Goal: Entertainment & Leisure: Consume media (video, audio)

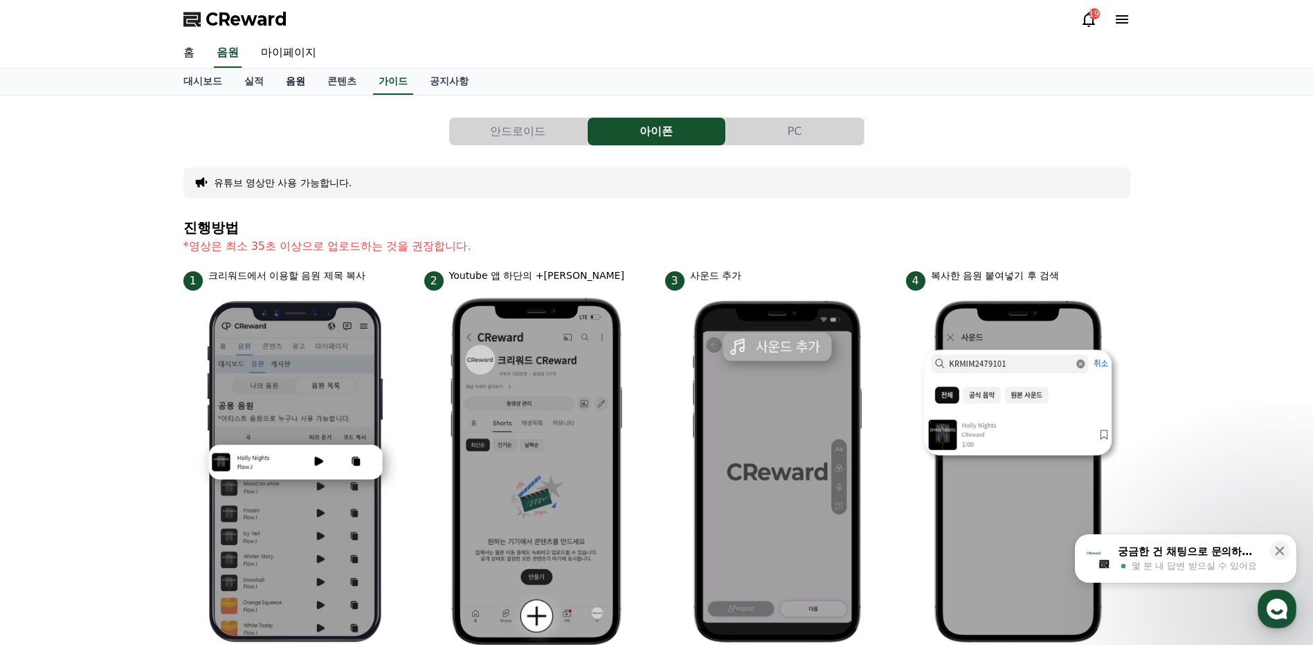
click at [289, 80] on link "음원" at bounding box center [296, 82] width 42 height 26
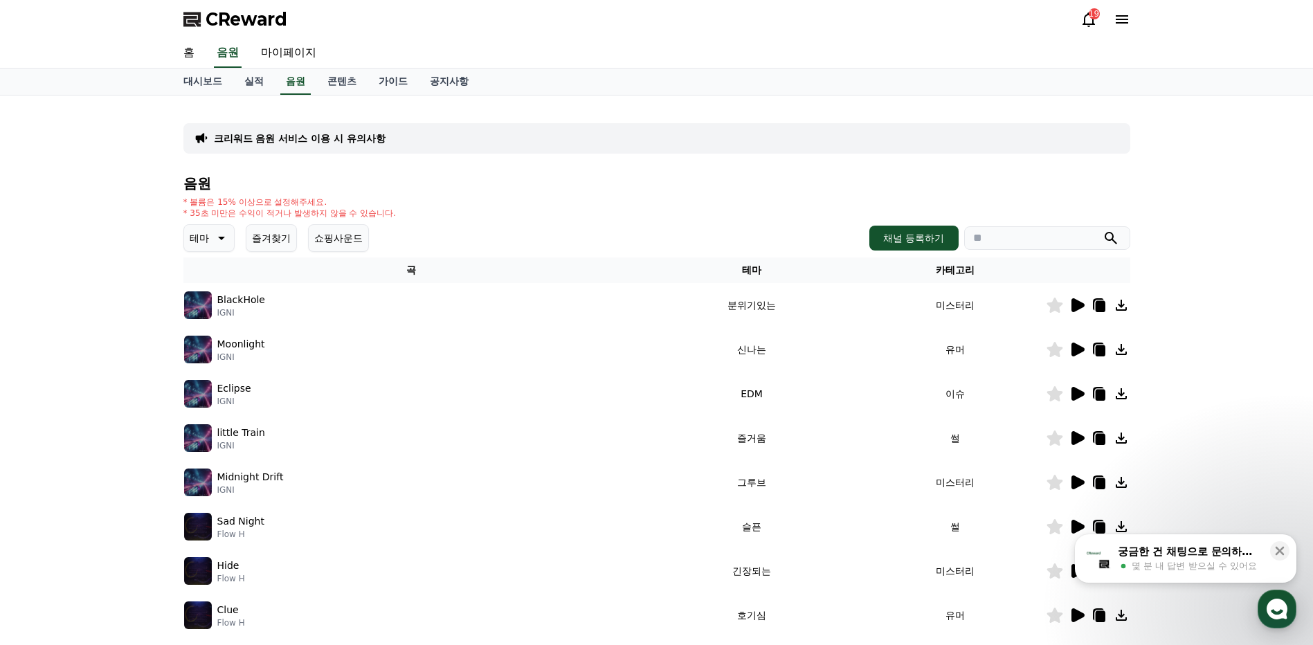
click at [222, 240] on icon at bounding box center [220, 238] width 17 height 17
click at [210, 279] on button "호기심" at bounding box center [206, 277] width 40 height 30
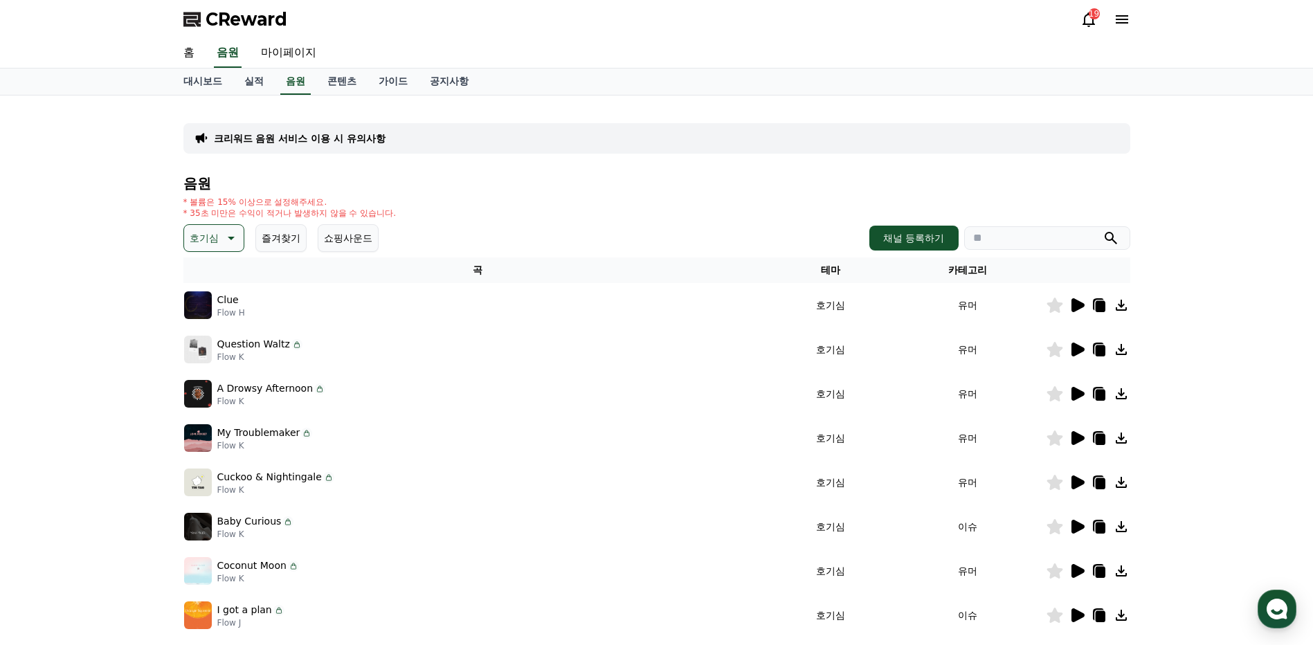
click at [1074, 303] on icon at bounding box center [1077, 305] width 13 height 14
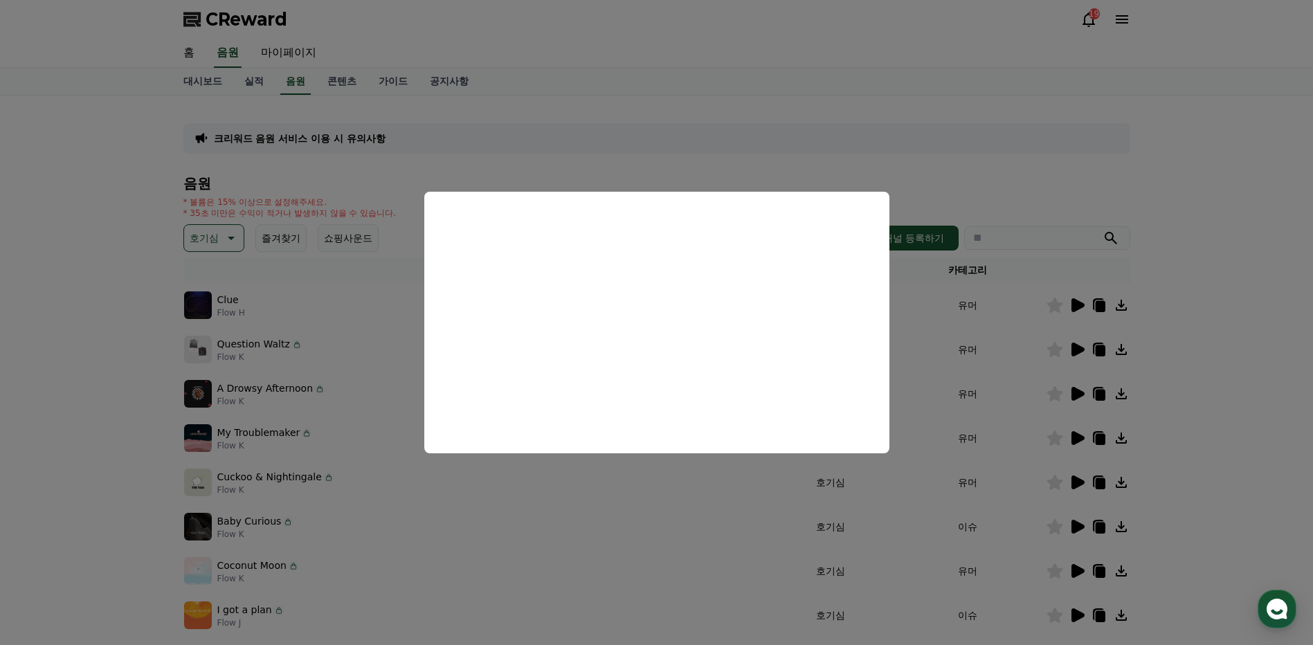
click at [1177, 289] on button "close modal" at bounding box center [656, 322] width 1313 height 645
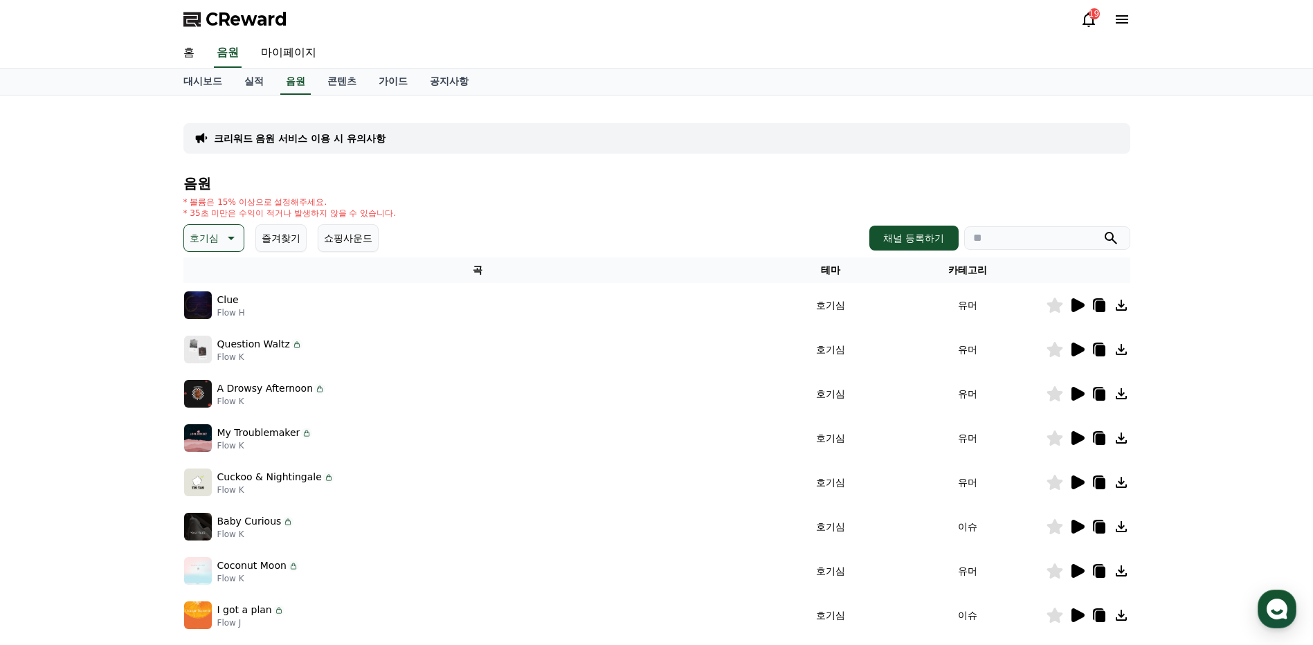
click at [1075, 348] on icon at bounding box center [1077, 350] width 13 height 14
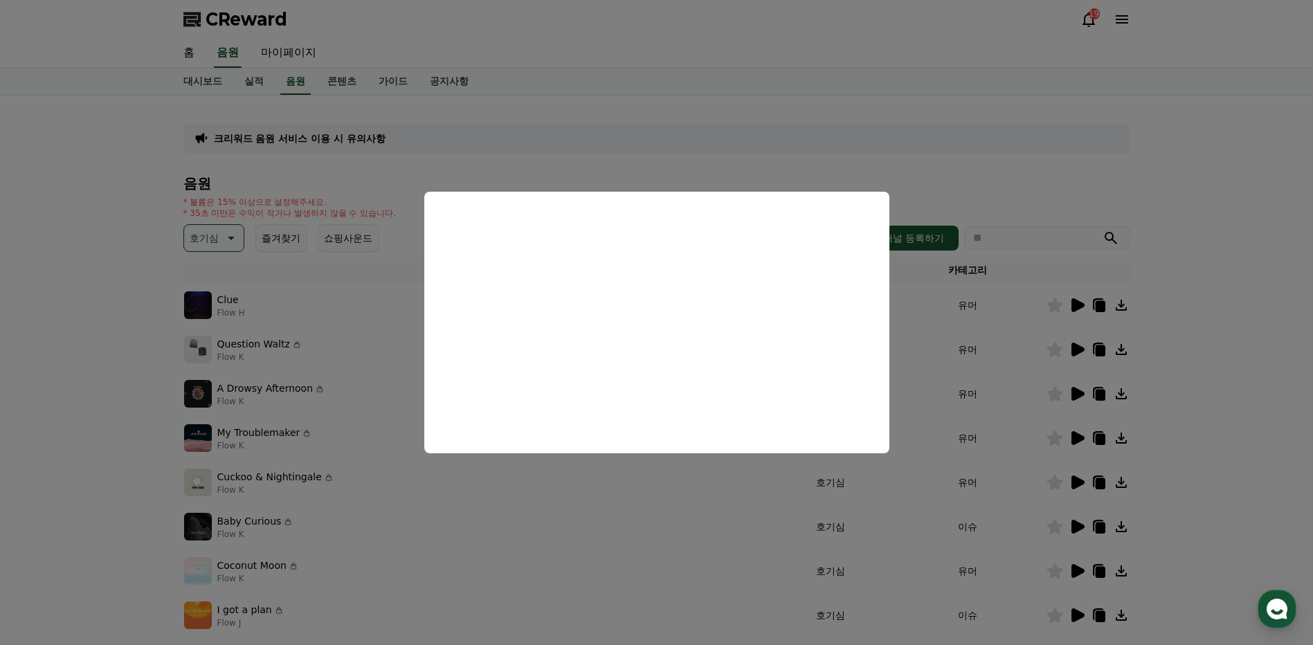
click at [1183, 331] on button "close modal" at bounding box center [656, 322] width 1313 height 645
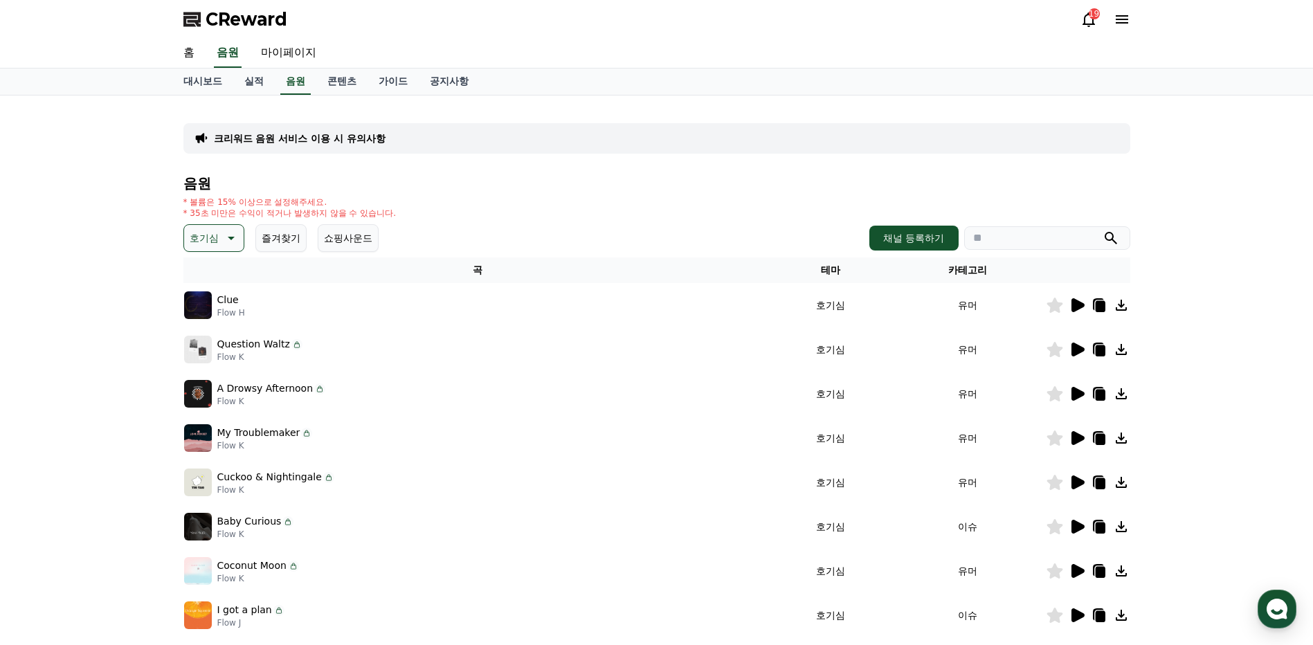
click at [1076, 397] on icon at bounding box center [1077, 394] width 13 height 14
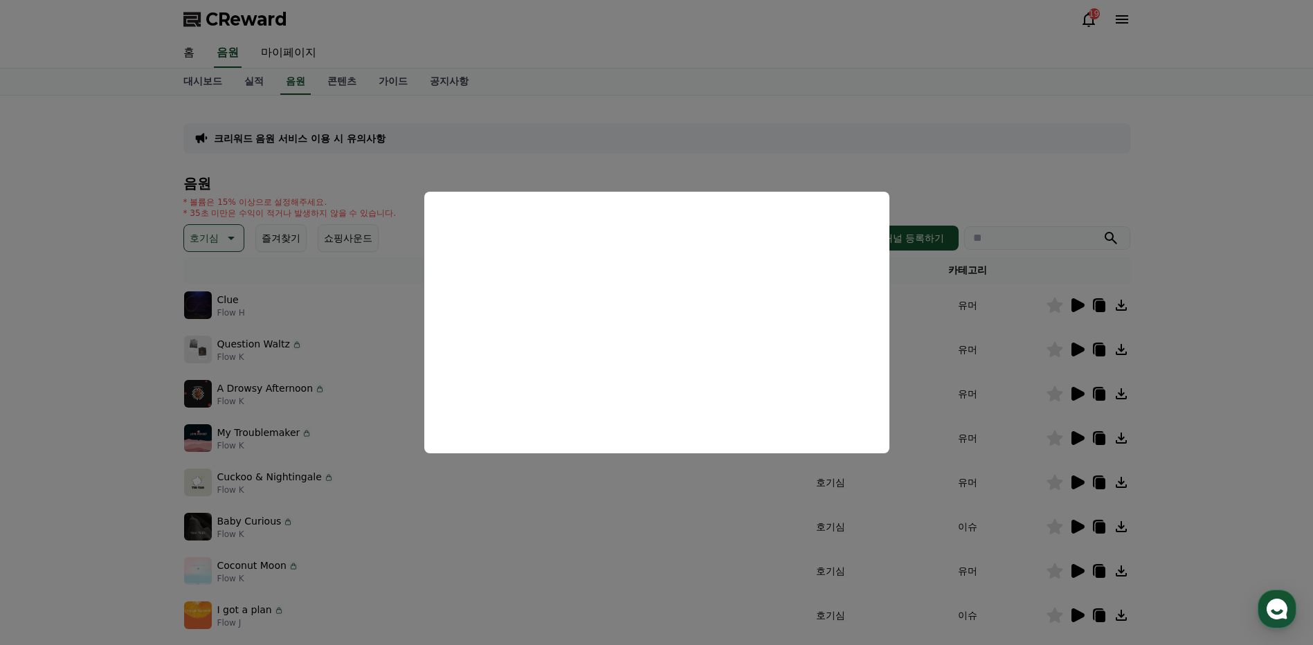
click at [1191, 298] on button "close modal" at bounding box center [656, 322] width 1313 height 645
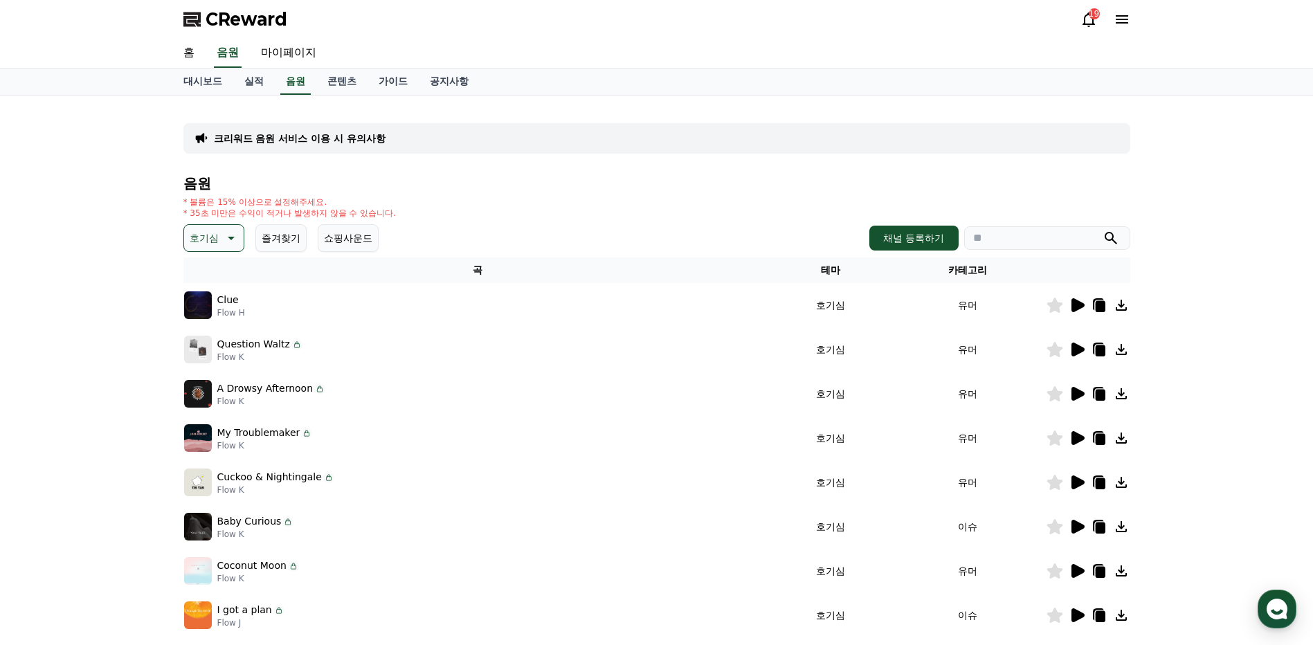
click at [1074, 438] on icon at bounding box center [1077, 438] width 13 height 14
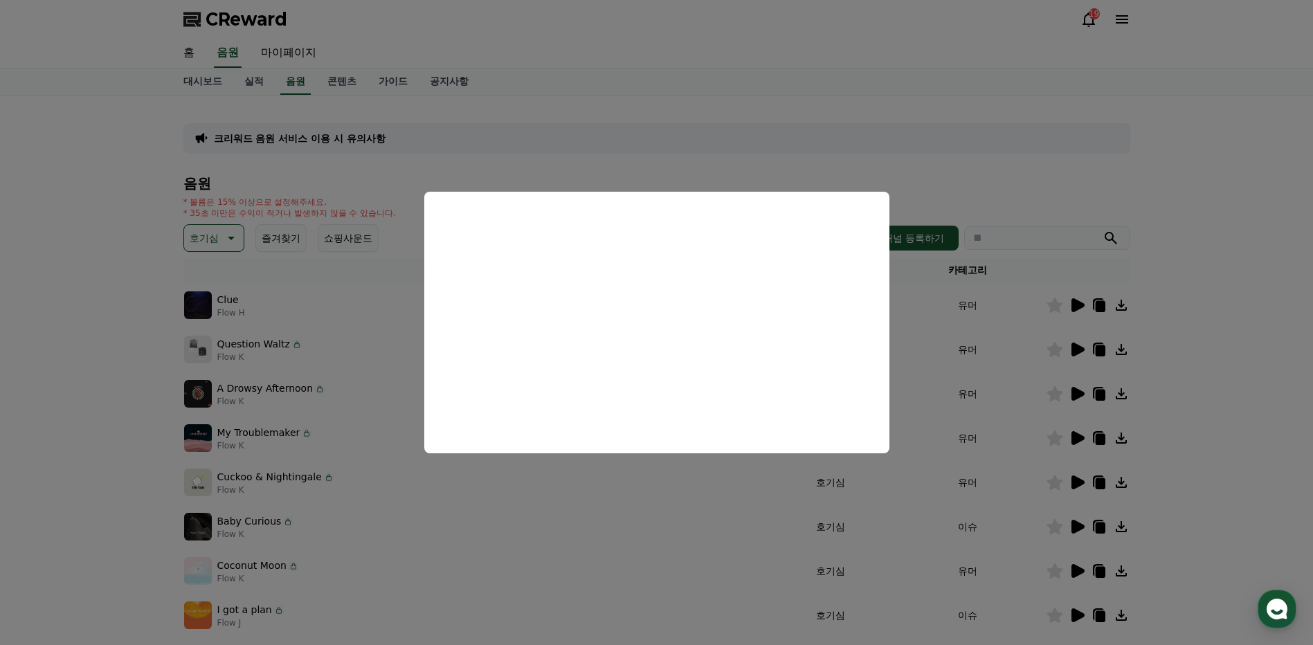
click at [1123, 437] on button "close modal" at bounding box center [656, 322] width 1313 height 645
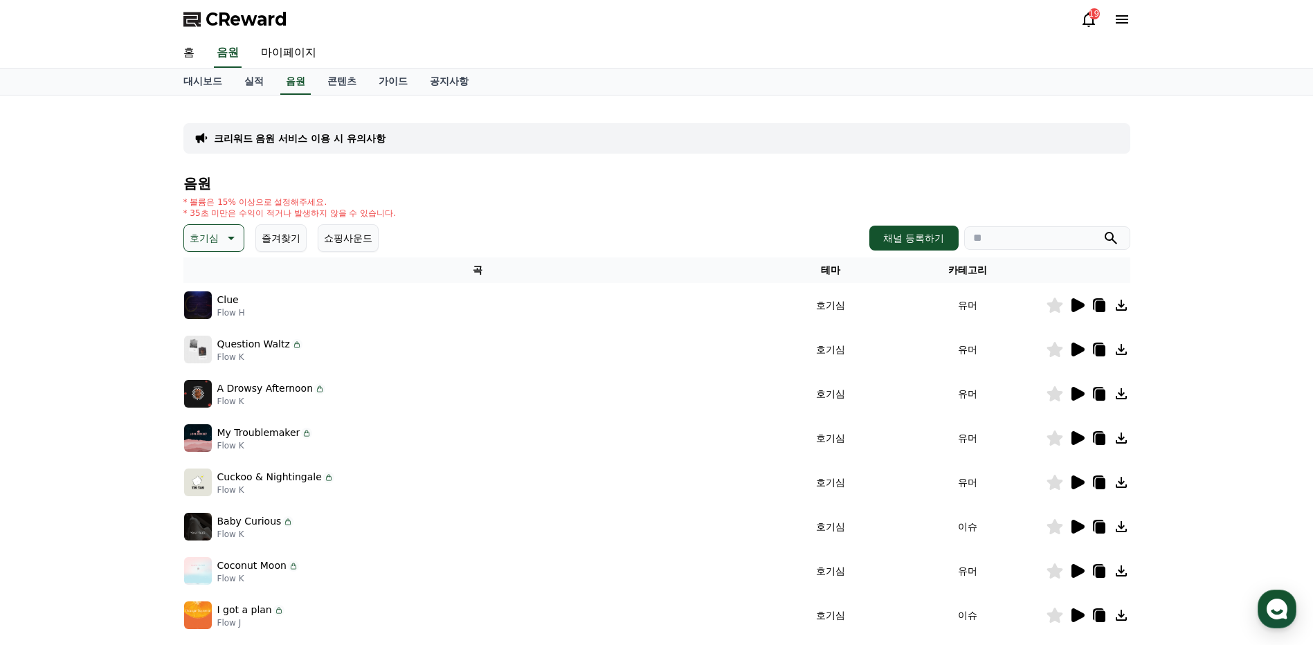
click at [1222, 445] on div "크리워드 음원 서비스 이용 시 유의사항 음원 * 볼륨은 15% 이상으로 설정해주세요. * 35초 미만은 수익이 적거나 발생하지 않을 수 있습니…" at bounding box center [656, 430] width 1313 height 669
click at [1121, 440] on icon at bounding box center [1121, 438] width 11 height 11
